Goal: Information Seeking & Learning: Check status

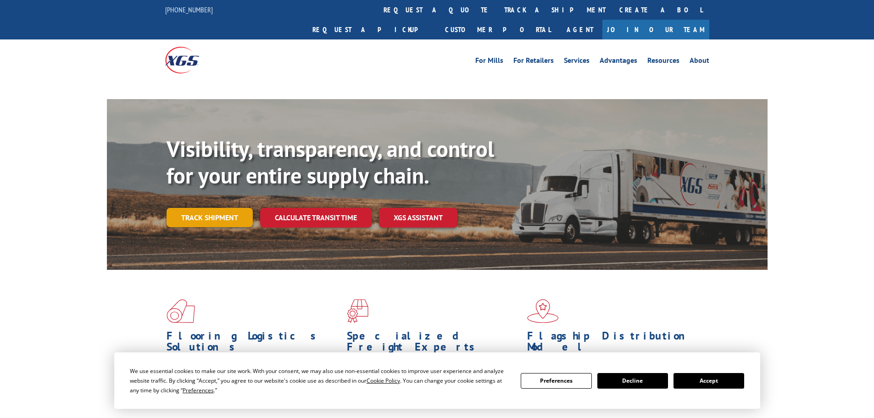
click at [211, 208] on link "Track shipment" at bounding box center [210, 217] width 86 height 19
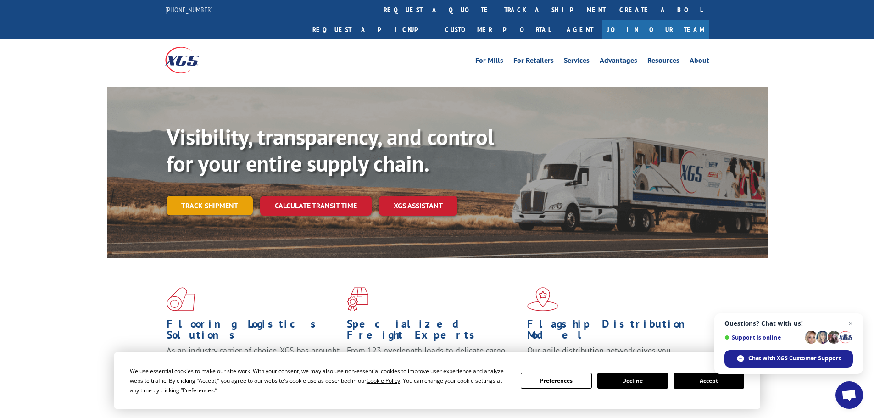
click at [222, 196] on link "Track shipment" at bounding box center [210, 205] width 86 height 19
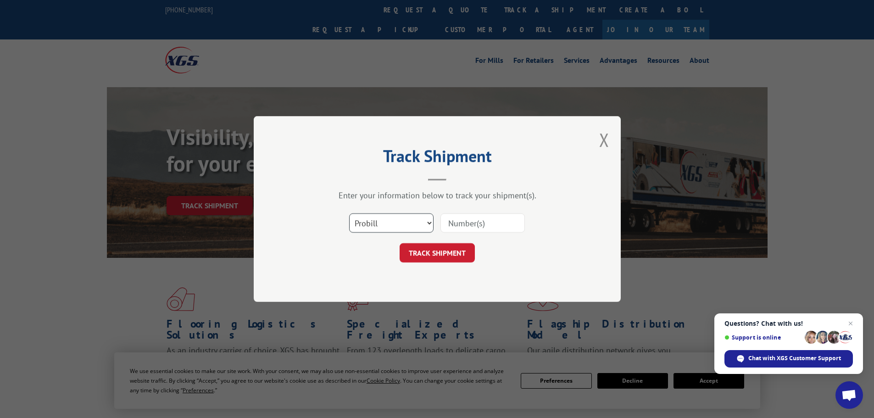
click at [399, 224] on select "Select category... Probill BOL PO" at bounding box center [391, 222] width 84 height 19
select select "bol"
click at [349, 213] on select "Select category... Probill BOL PO" at bounding box center [391, 222] width 84 height 19
click at [456, 223] on input at bounding box center [483, 222] width 84 height 19
type input "5144304"
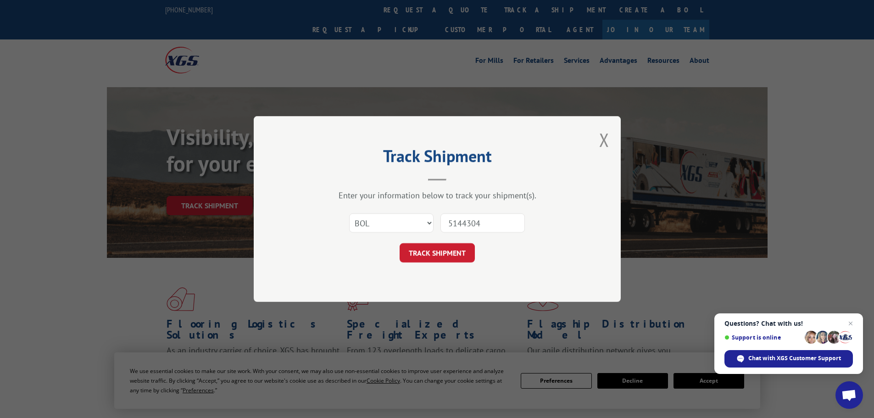
click button "TRACK SHIPMENT" at bounding box center [437, 252] width 75 height 19
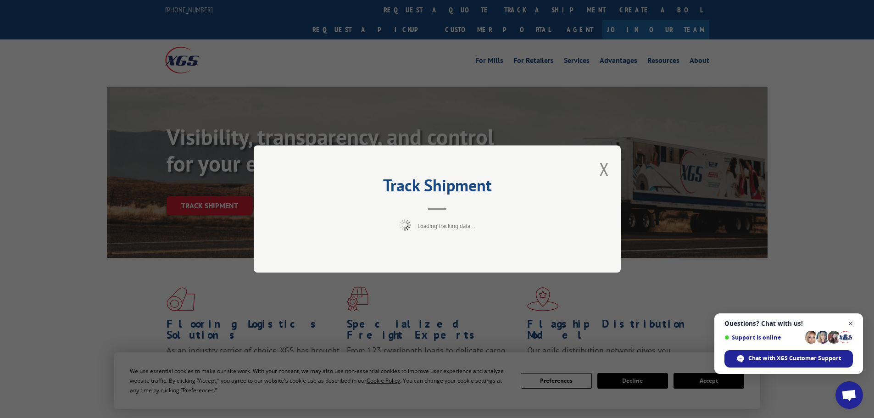
click at [853, 322] on span "Close chat" at bounding box center [851, 323] width 11 height 11
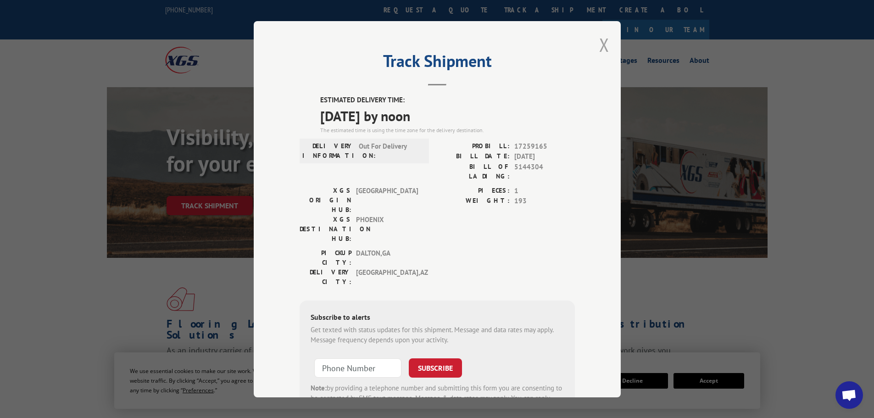
click at [599, 47] on button "Close modal" at bounding box center [604, 45] width 10 height 24
